Goal: Transaction & Acquisition: Purchase product/service

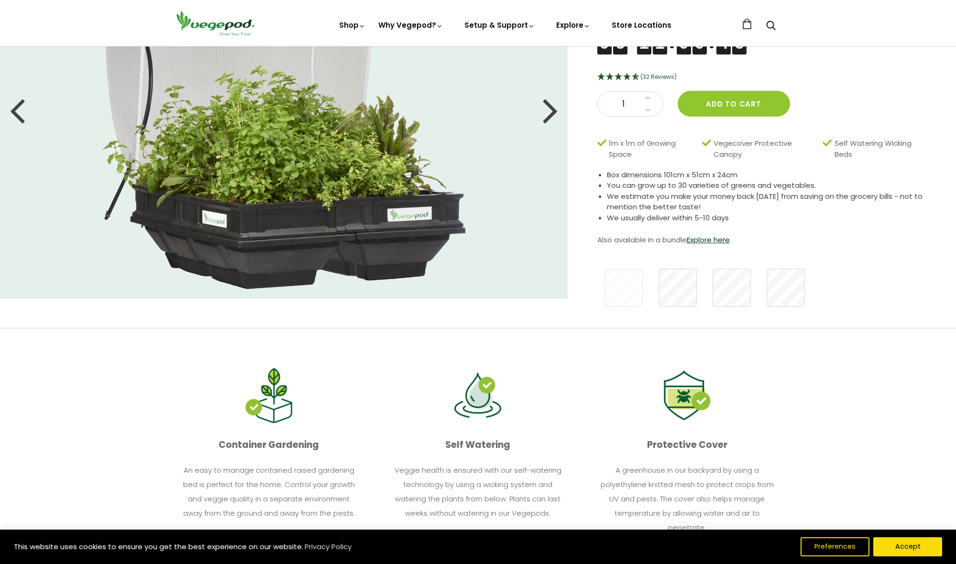
scroll to position [143, 0]
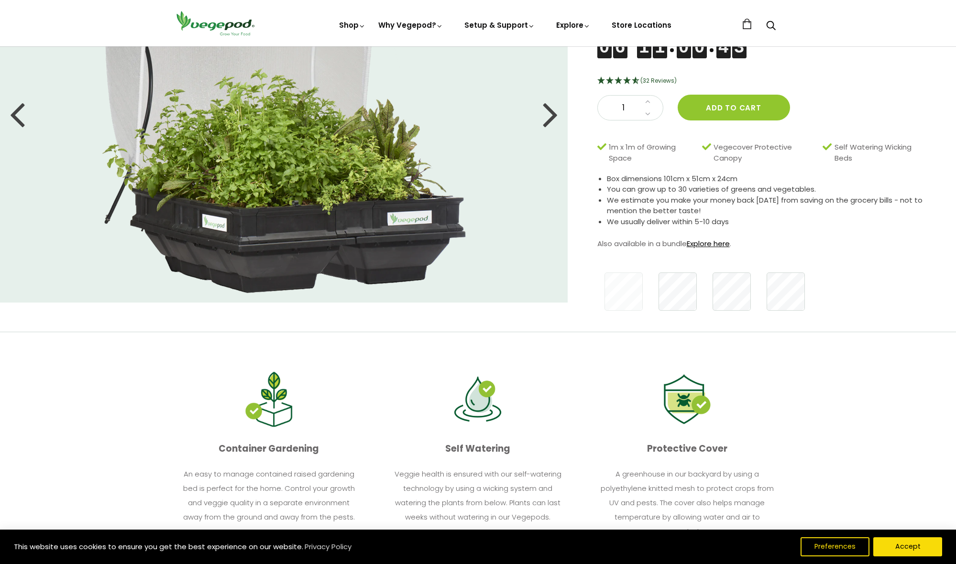
click at [707, 241] on link "Explore here" at bounding box center [708, 244] width 43 height 10
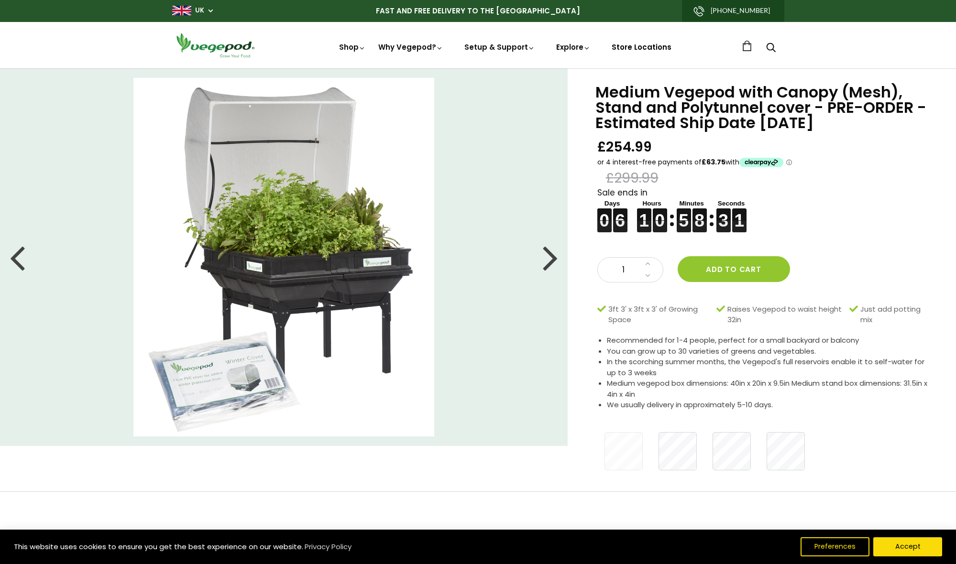
click at [641, 48] on link "Store Locations" at bounding box center [642, 47] width 60 height 10
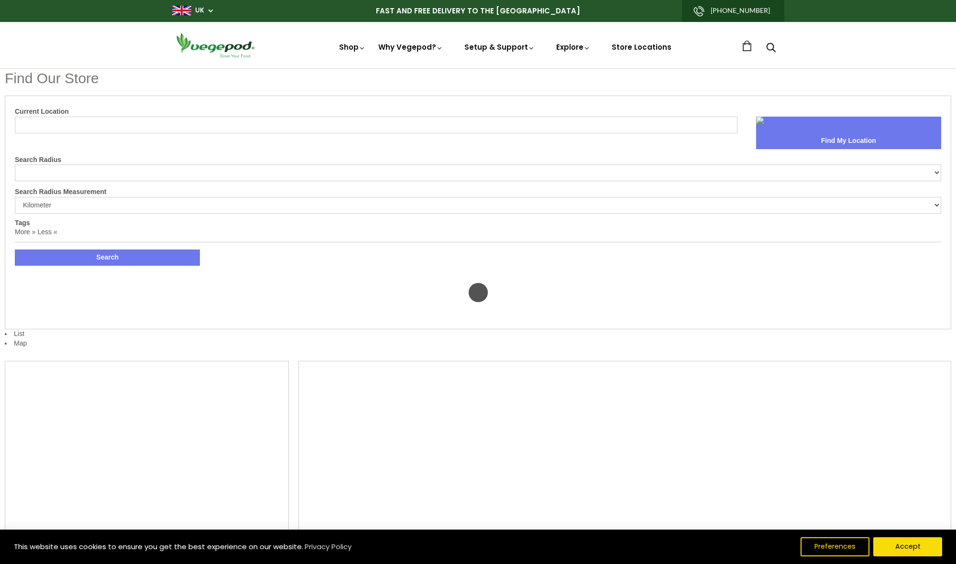
select select "m"
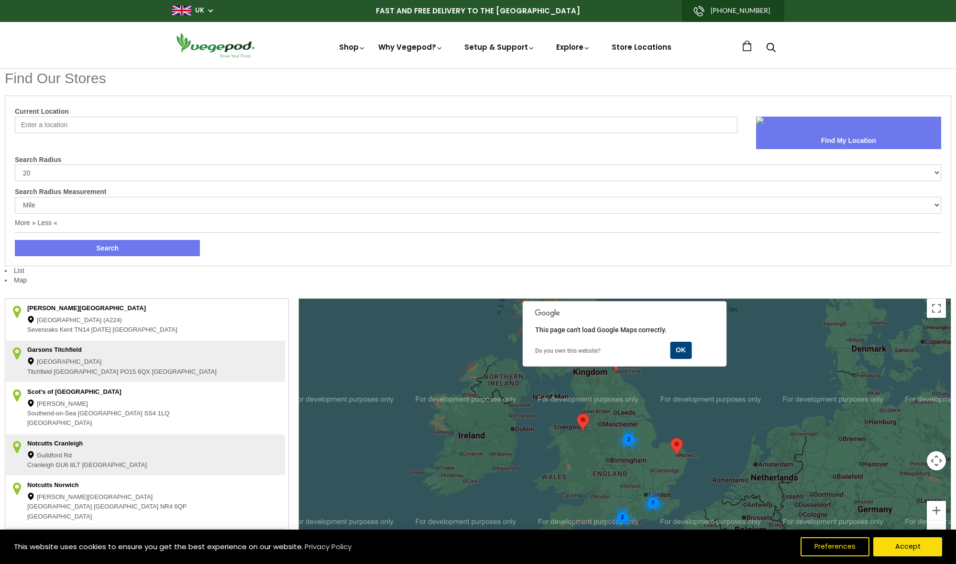
click at [577, 414] on area at bounding box center [577, 414] width 0 height 0
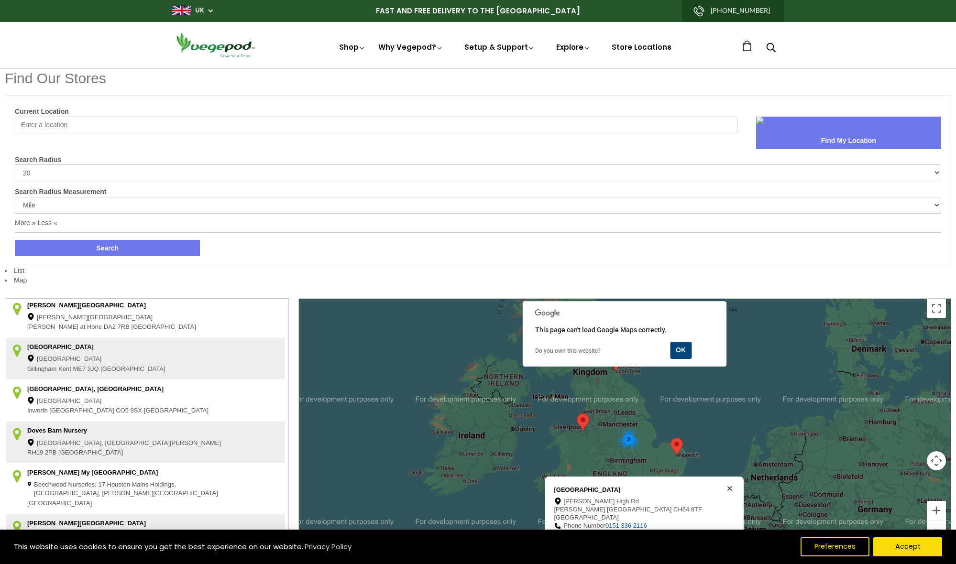
scroll to position [380, 0]
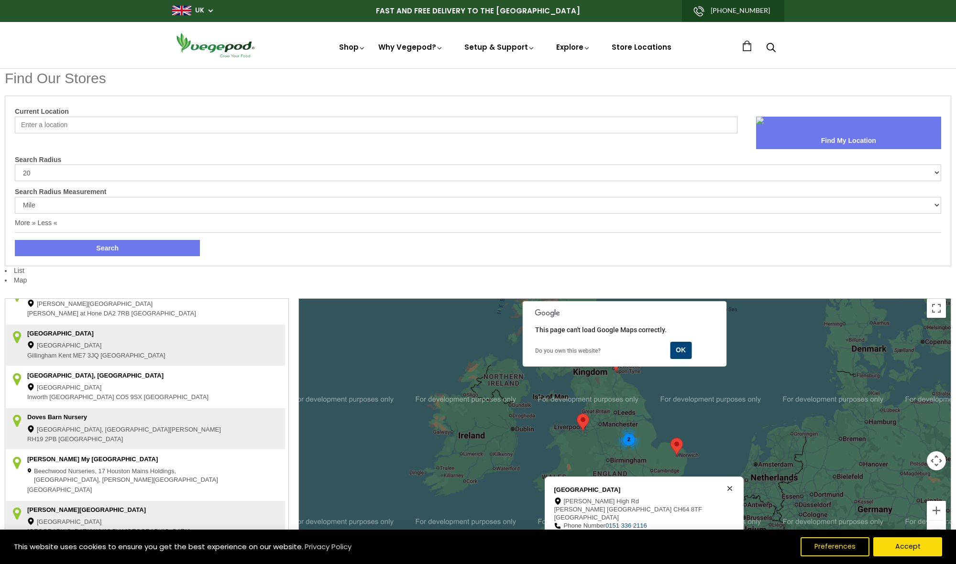
click at [680, 350] on button "OK" at bounding box center [681, 350] width 22 height 17
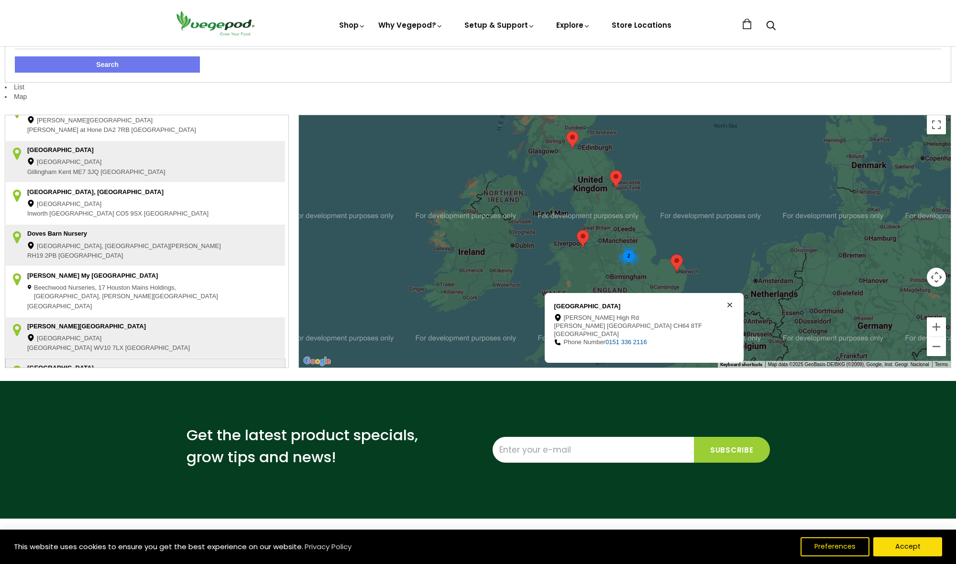
scroll to position [185, 0]
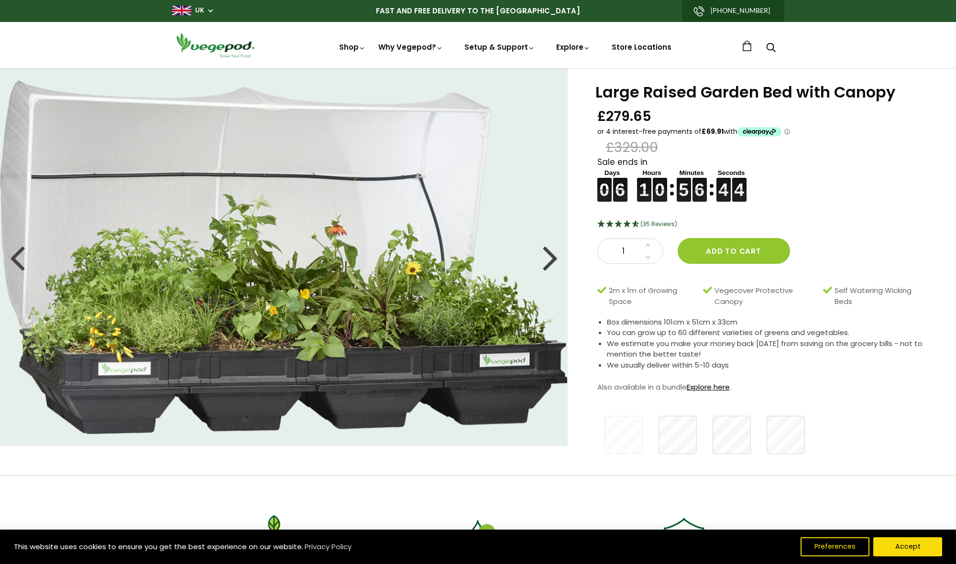
click at [705, 384] on link "Explore here" at bounding box center [708, 387] width 43 height 10
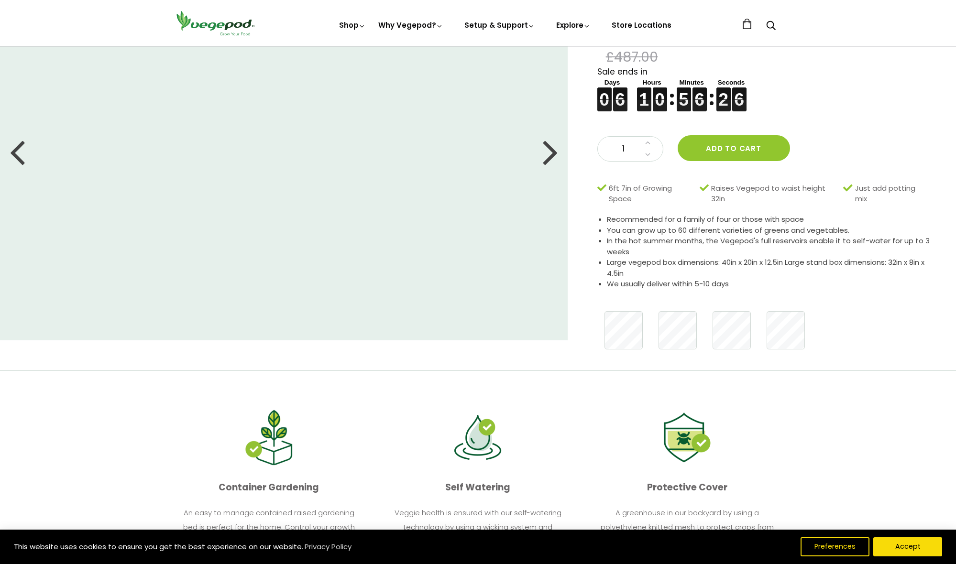
scroll to position [103, 0]
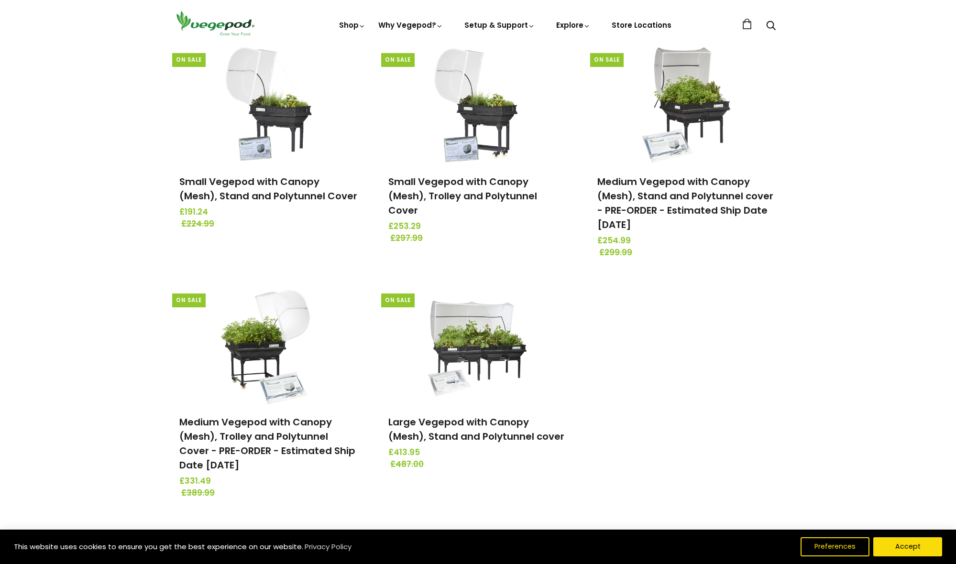
scroll to position [145, 0]
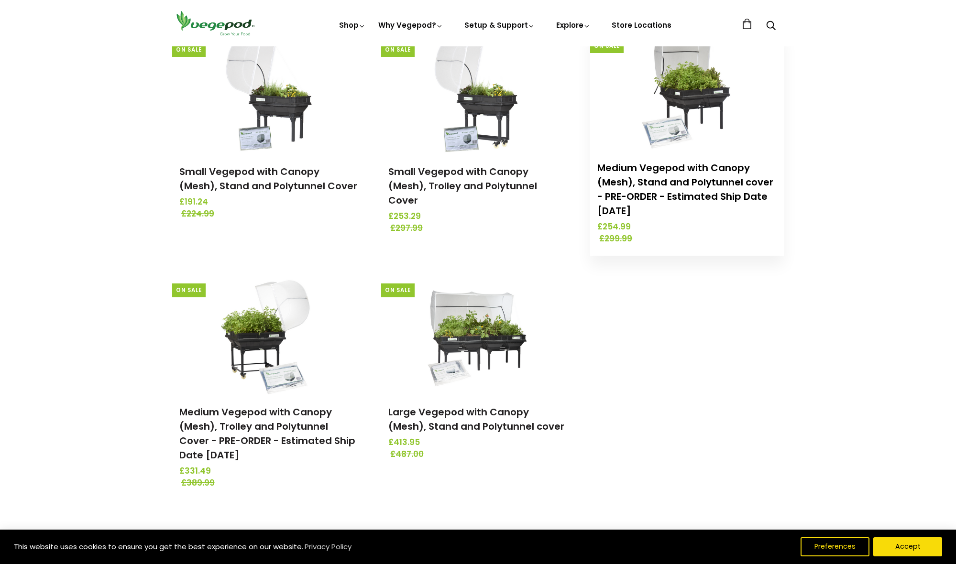
click at [709, 197] on link "Medium Vegepod with Canopy (Mesh), Stand and Polytunnel cover - PRE-ORDER - Est…" at bounding box center [685, 189] width 176 height 56
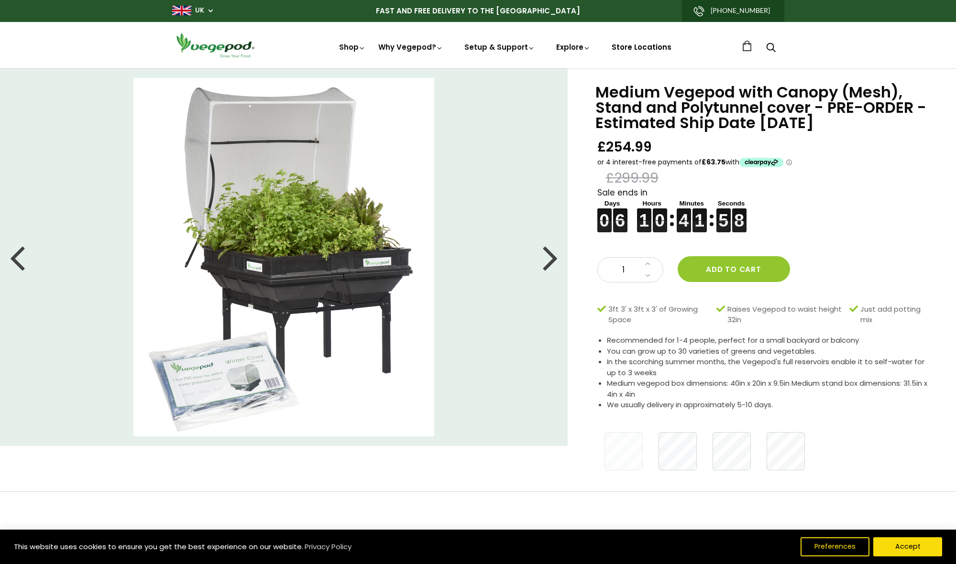
click at [643, 48] on link "Store Locations" at bounding box center [642, 47] width 60 height 10
click at [735, 265] on button "Add to cart" at bounding box center [734, 269] width 112 height 26
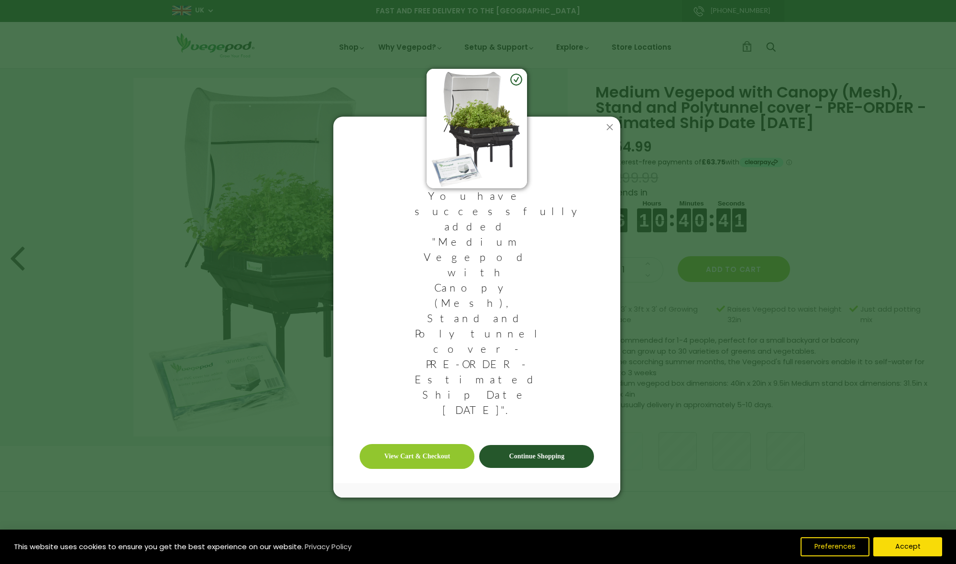
click at [417, 444] on link "View Cart & Checkout" at bounding box center [417, 456] width 115 height 25
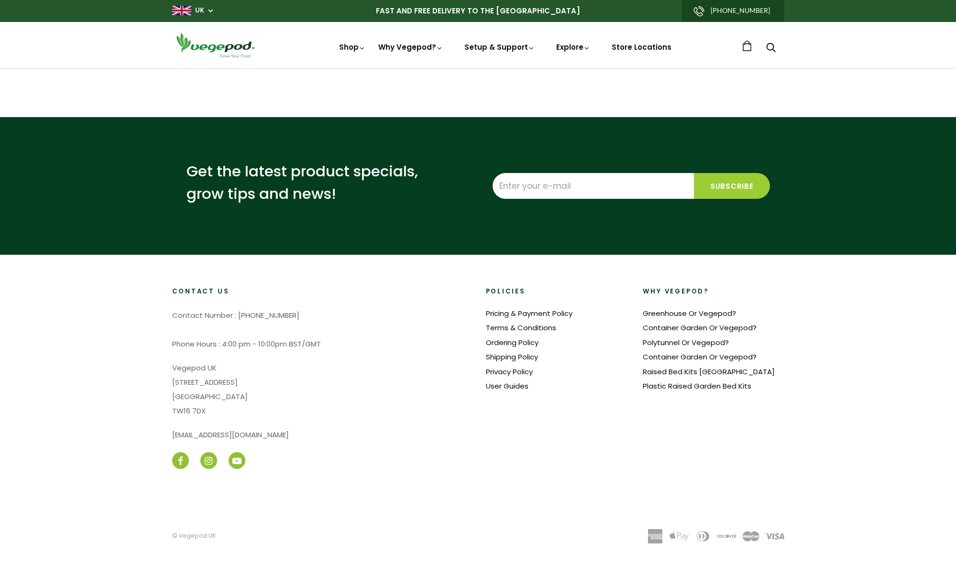
select select "m"
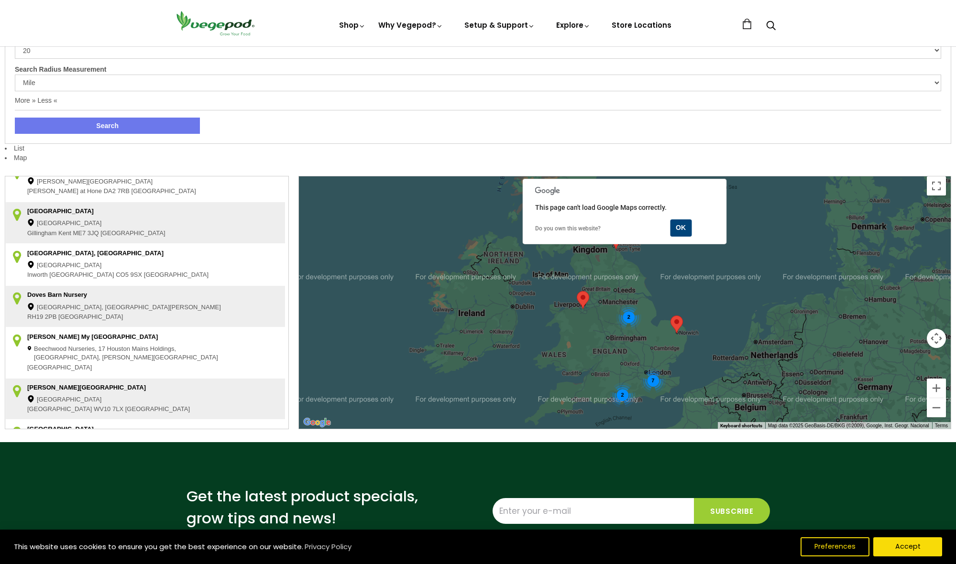
scroll to position [124, 0]
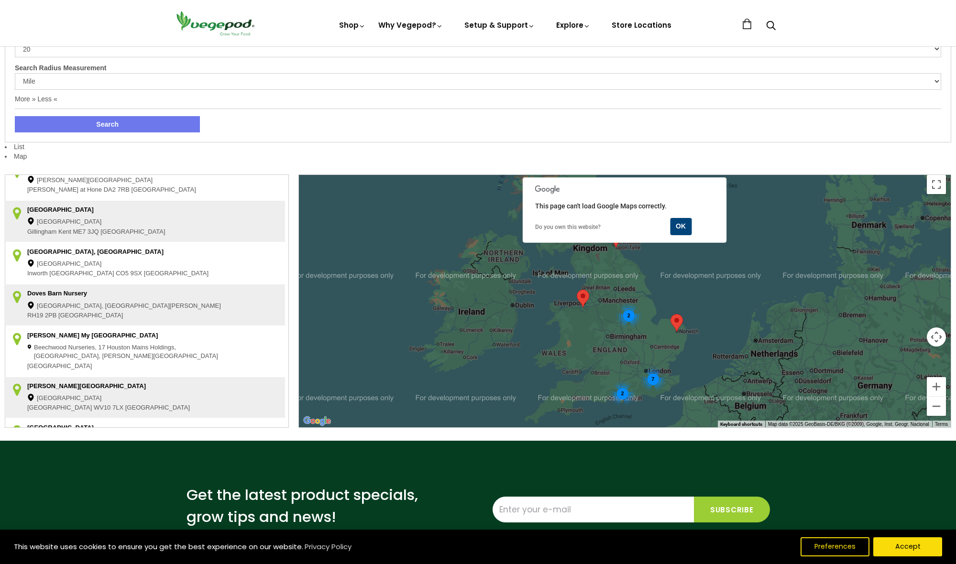
click at [147, 446] on span "CH64 8TF" at bounding box center [161, 451] width 29 height 10
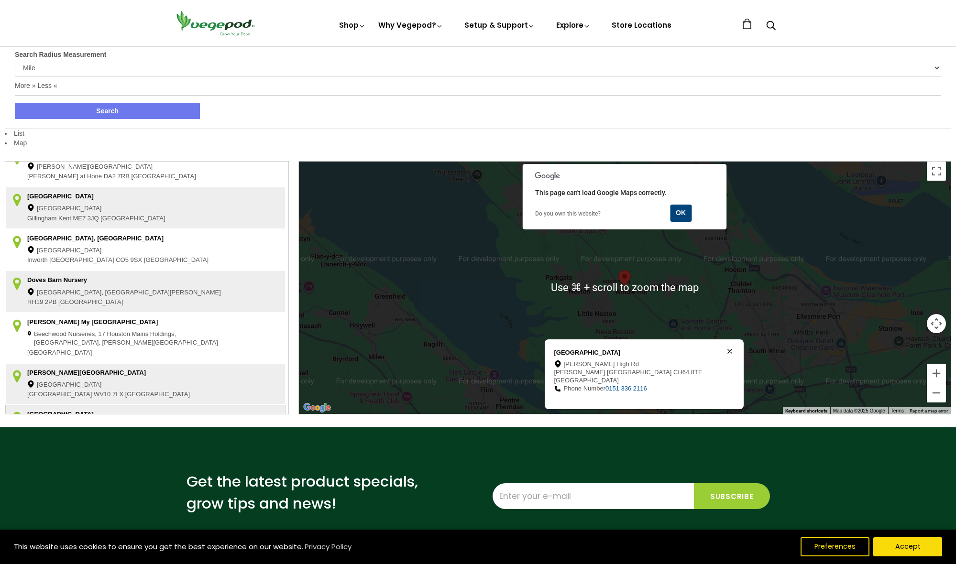
scroll to position [138, 0]
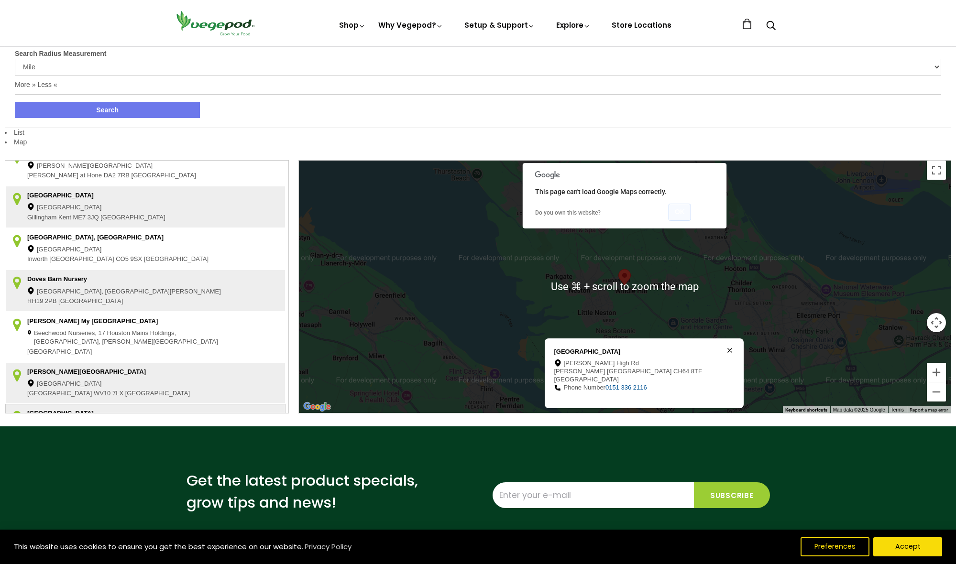
click at [679, 212] on button "OK" at bounding box center [679, 212] width 22 height 17
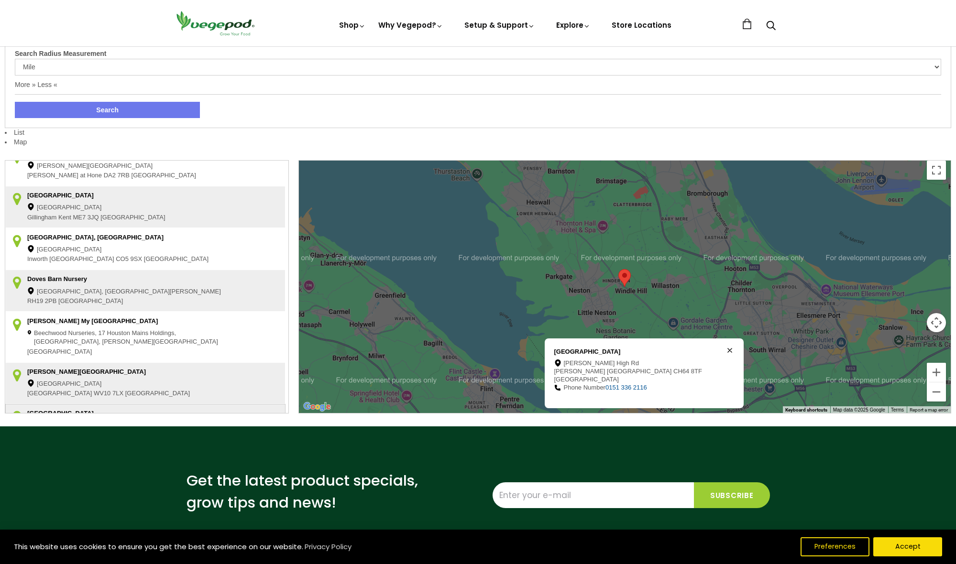
click at [727, 353] on icon at bounding box center [729, 350] width 5 height 5
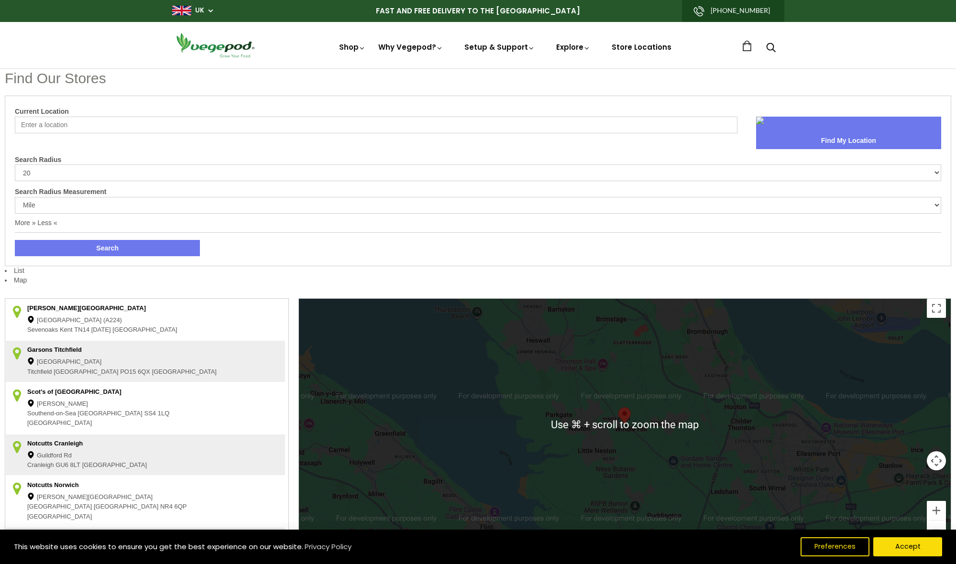
scroll to position [0, 0]
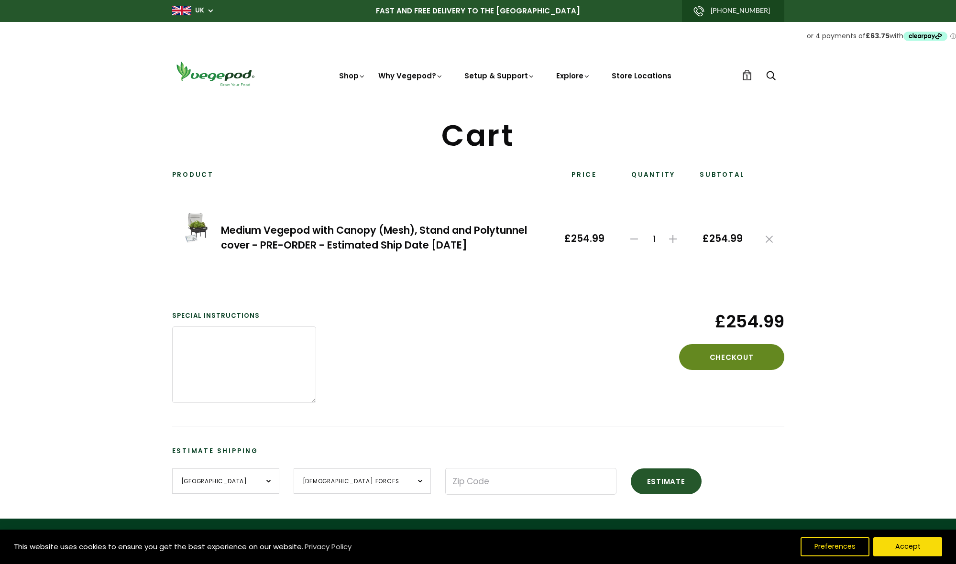
click at [729, 358] on button "Checkout" at bounding box center [731, 357] width 105 height 26
click at [735, 356] on button "Checkout" at bounding box center [731, 357] width 105 height 26
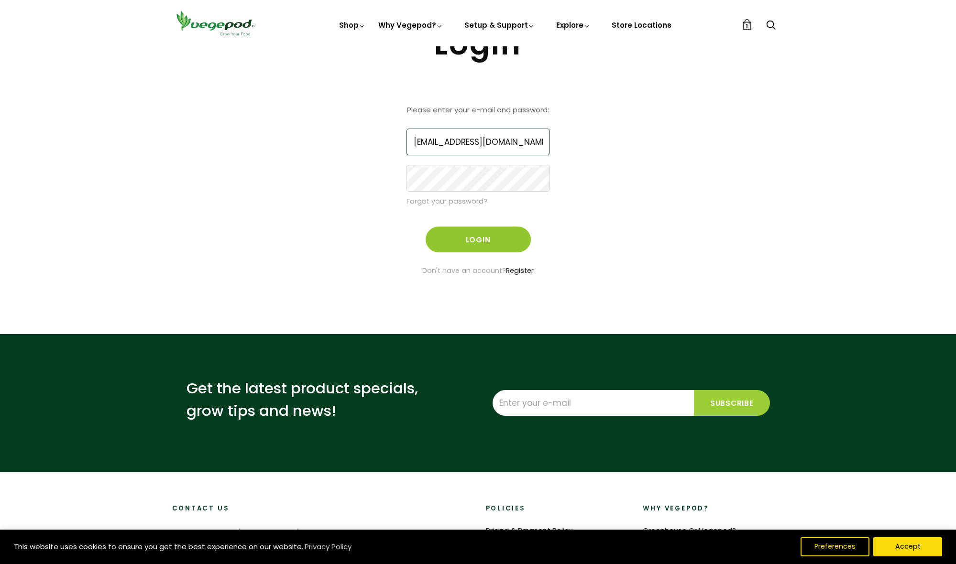
scroll to position [63, 0]
type input "arevill@aol.com"
click at [669, 162] on div "Login Please enter your e-mail and password: arevill@aol.com Forgot your passwo…" at bounding box center [478, 170] width 636 height 281
click at [485, 237] on button "Login" at bounding box center [478, 240] width 105 height 26
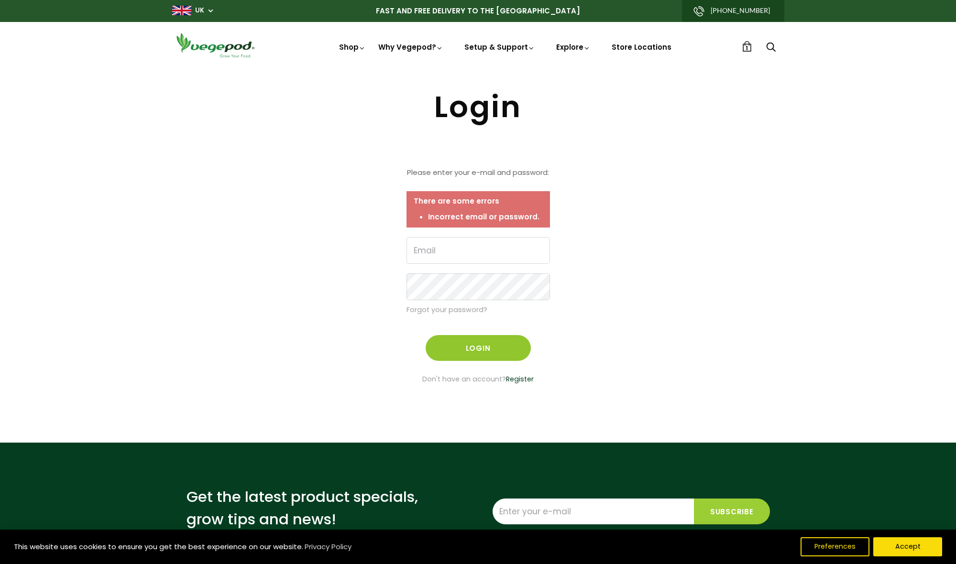
click at [514, 379] on link "Register" at bounding box center [520, 379] width 28 height 10
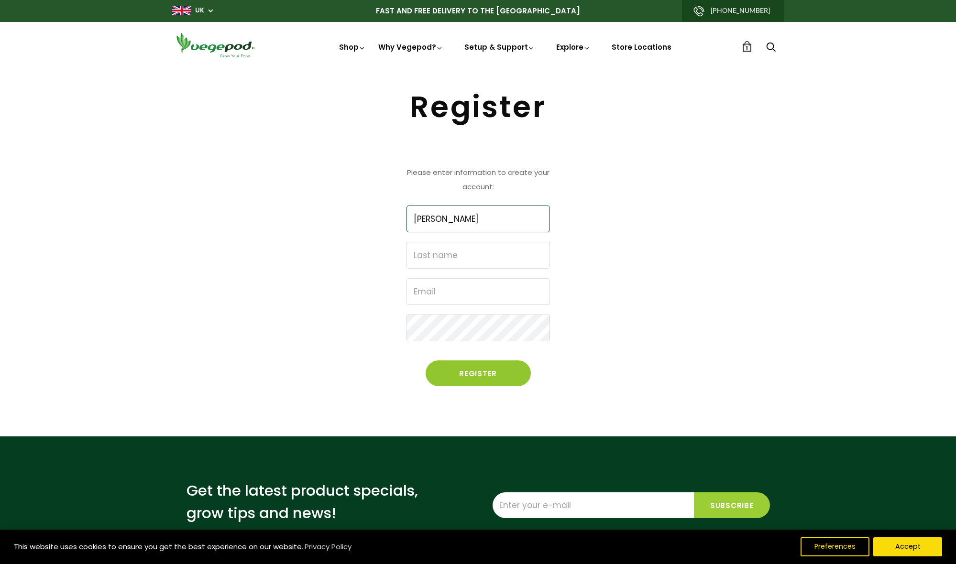
type input "Christopher"
type input "Revill"
click at [635, 287] on div "Register Please enter information to create your account: Christopher Revill Re…" at bounding box center [478, 252] width 636 height 320
type input "arevill@aol.com"
click at [655, 316] on div "Register Please enter information to create your account: Christopher Revill ar…" at bounding box center [478, 252] width 636 height 320
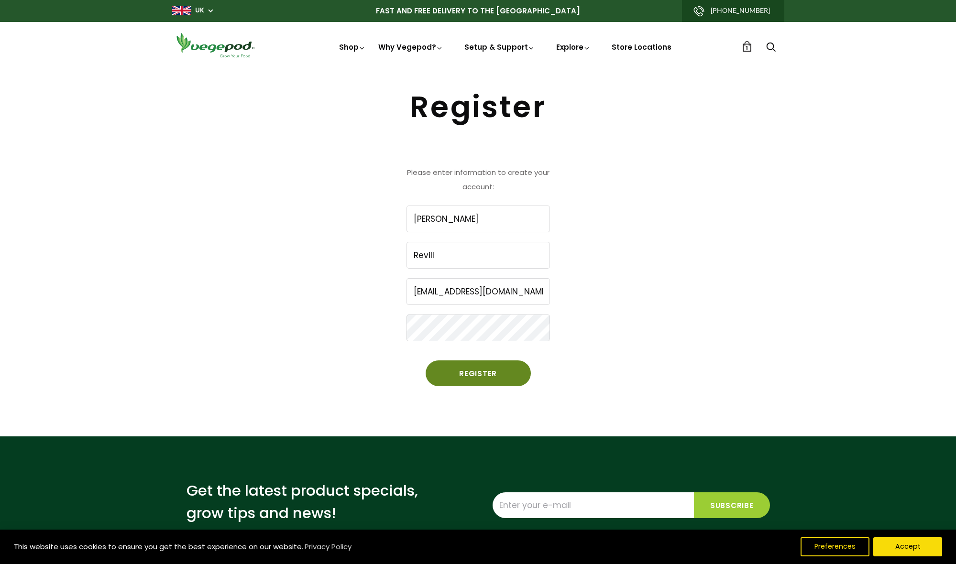
click at [464, 373] on button "Register" at bounding box center [478, 374] width 105 height 26
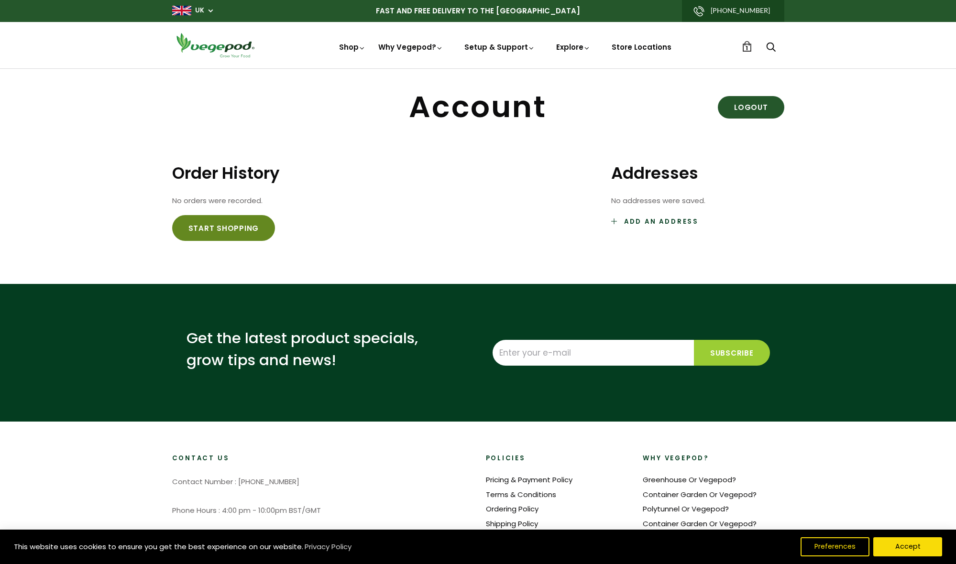
click at [223, 229] on link "Start shopping" at bounding box center [223, 228] width 103 height 26
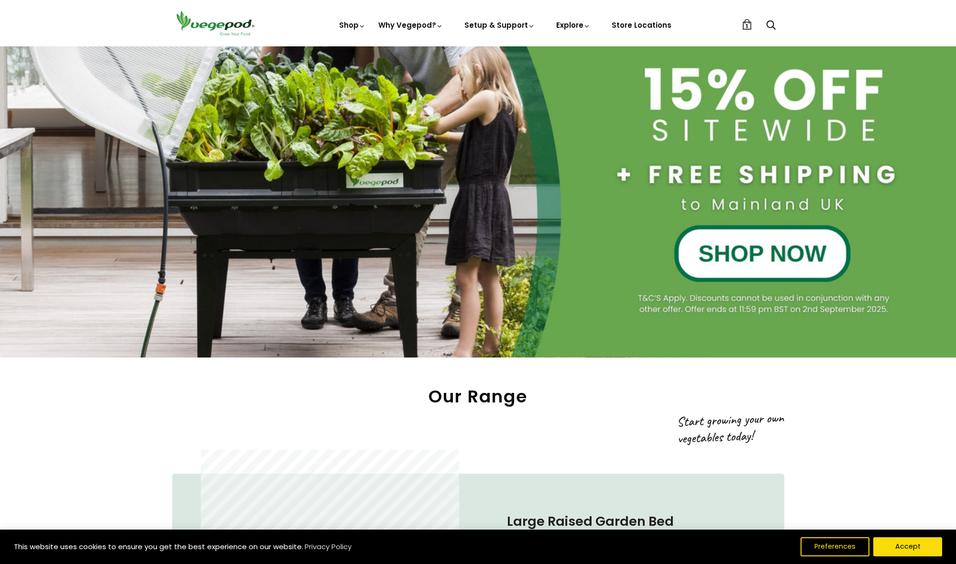
scroll to position [288, 0]
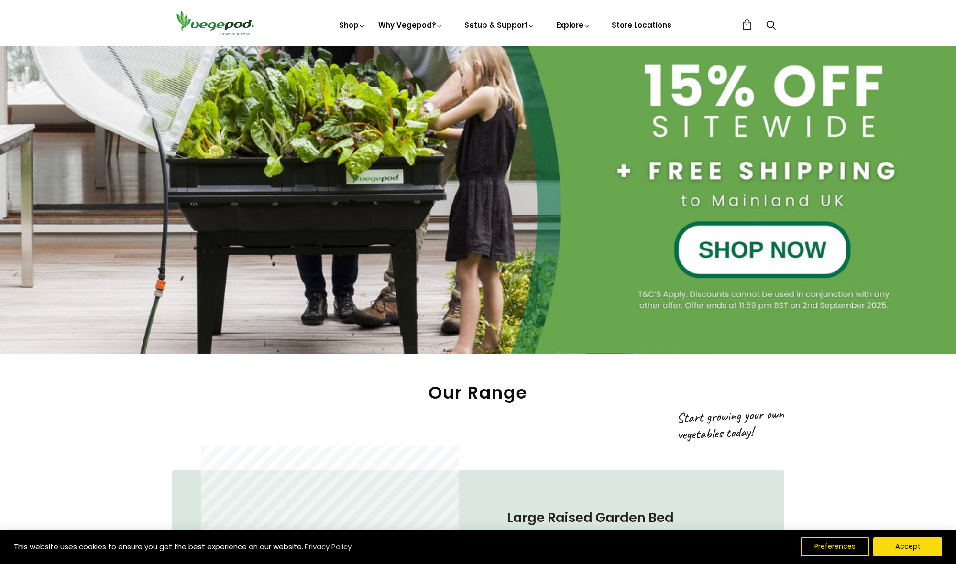
click at [723, 246] on div at bounding box center [478, 67] width 956 height 573
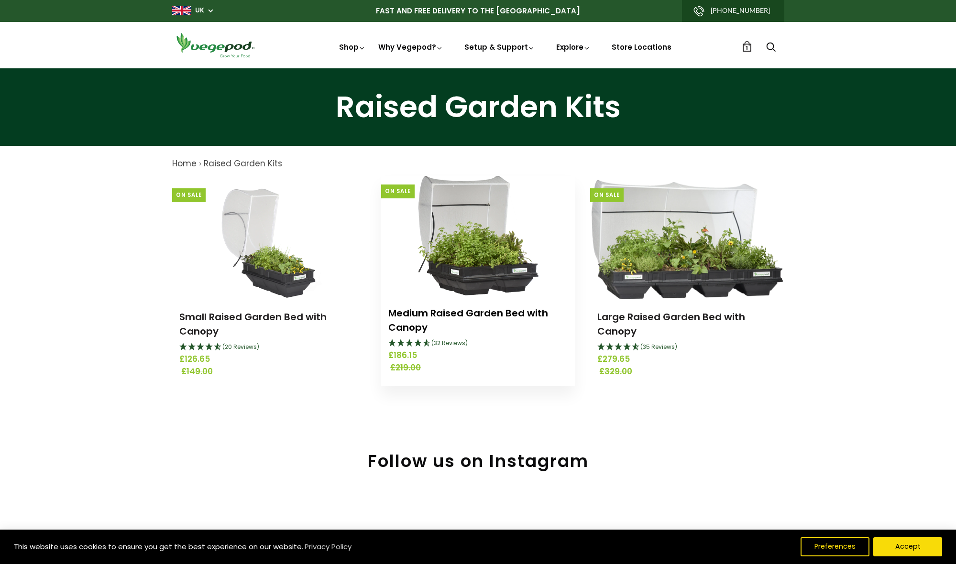
click at [464, 315] on link "Medium Raised Garden Bed with Canopy" at bounding box center [468, 321] width 160 height 28
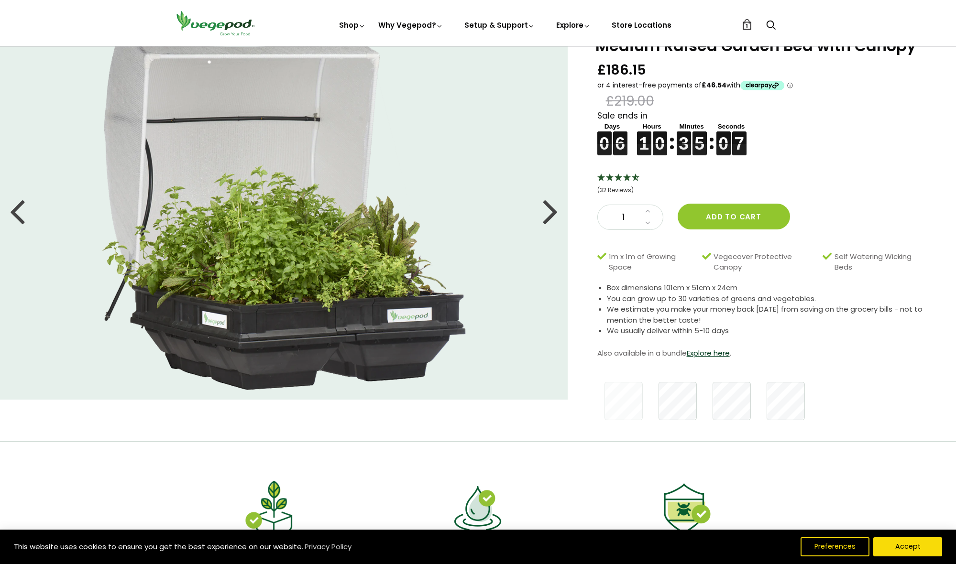
scroll to position [22, 0]
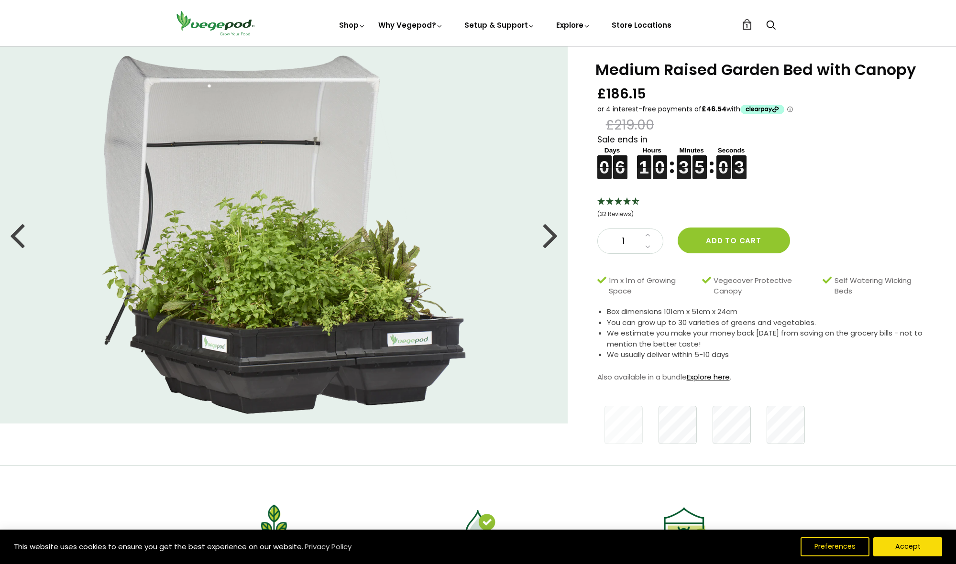
click at [715, 375] on link "Explore here" at bounding box center [708, 377] width 43 height 10
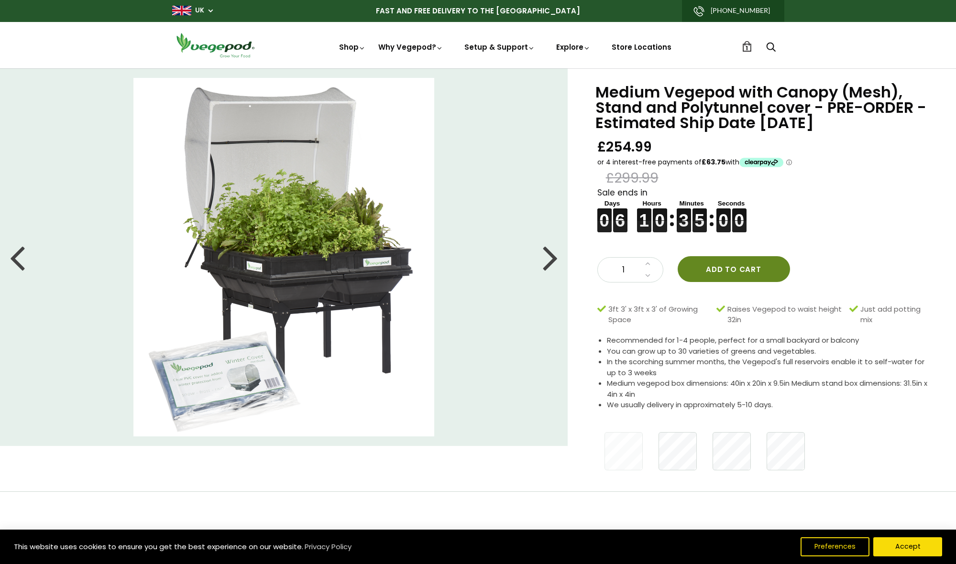
click at [712, 267] on button "Add to cart" at bounding box center [734, 269] width 112 height 26
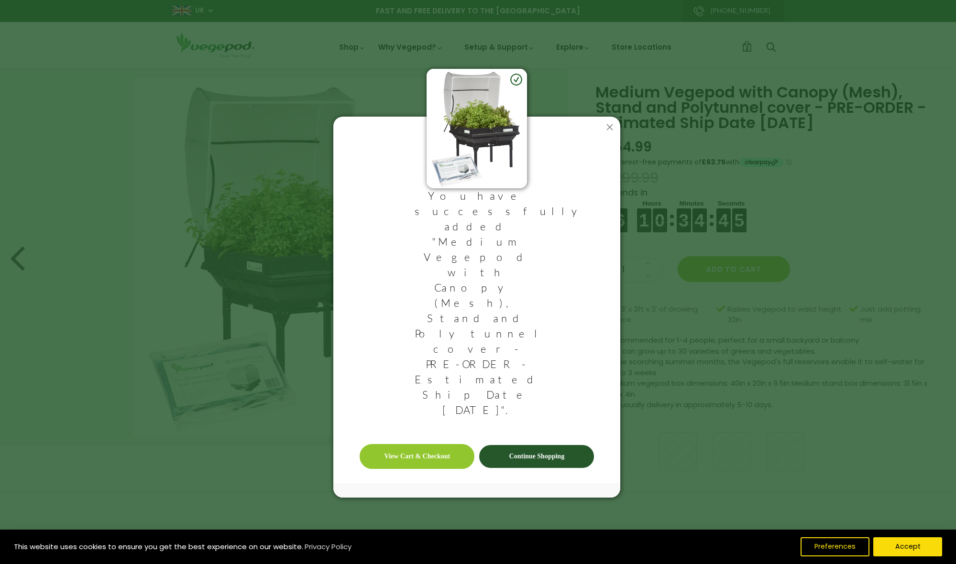
click at [405, 444] on link "View Cart & Checkout" at bounding box center [417, 456] width 115 height 25
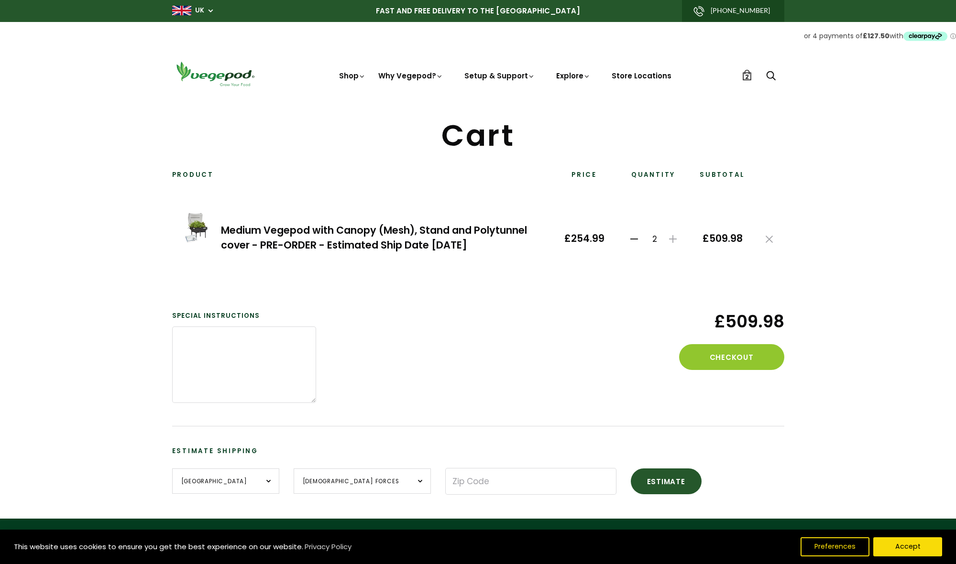
click at [634, 239] on icon at bounding box center [634, 239] width 8 height 8
click at [734, 358] on button "Checkout" at bounding box center [731, 357] width 105 height 26
